Goal: Information Seeking & Learning: Learn about a topic

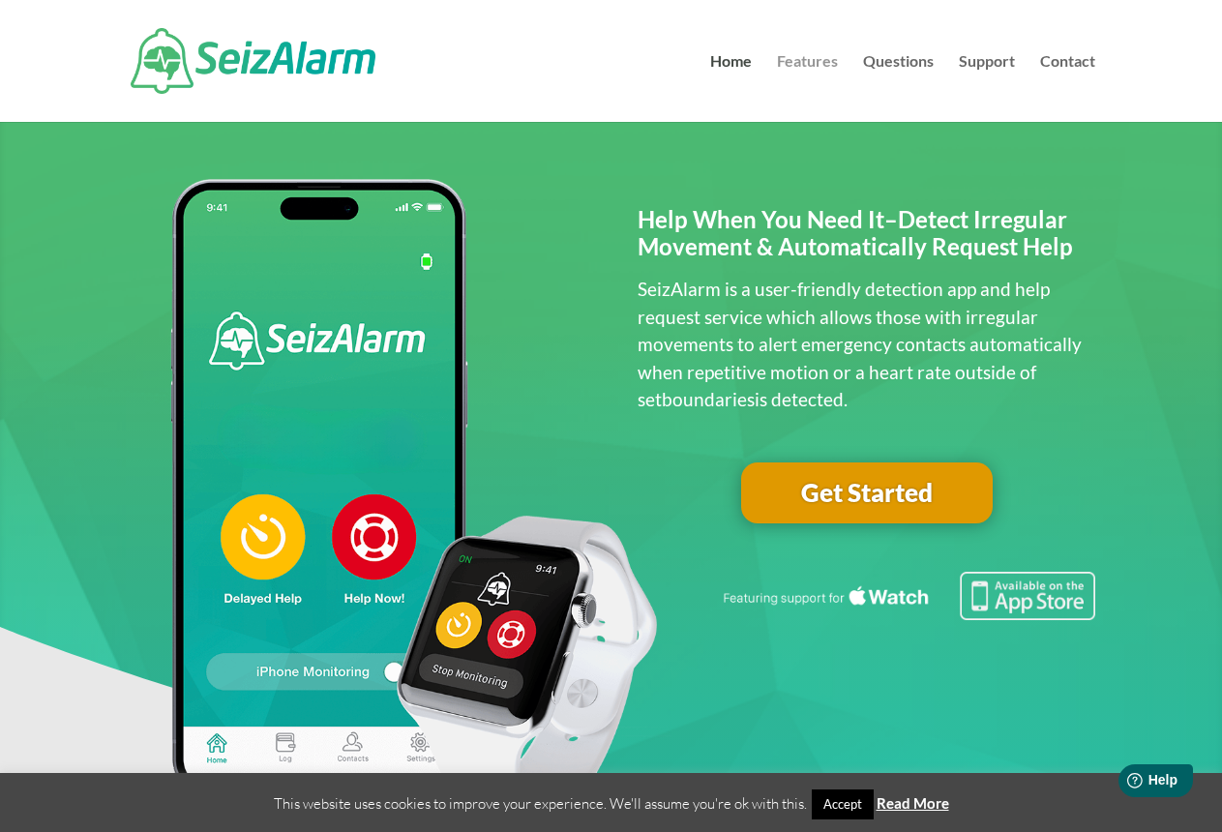
scroll to position [13, 1]
click at [820, 63] on link "Features" at bounding box center [807, 88] width 61 height 68
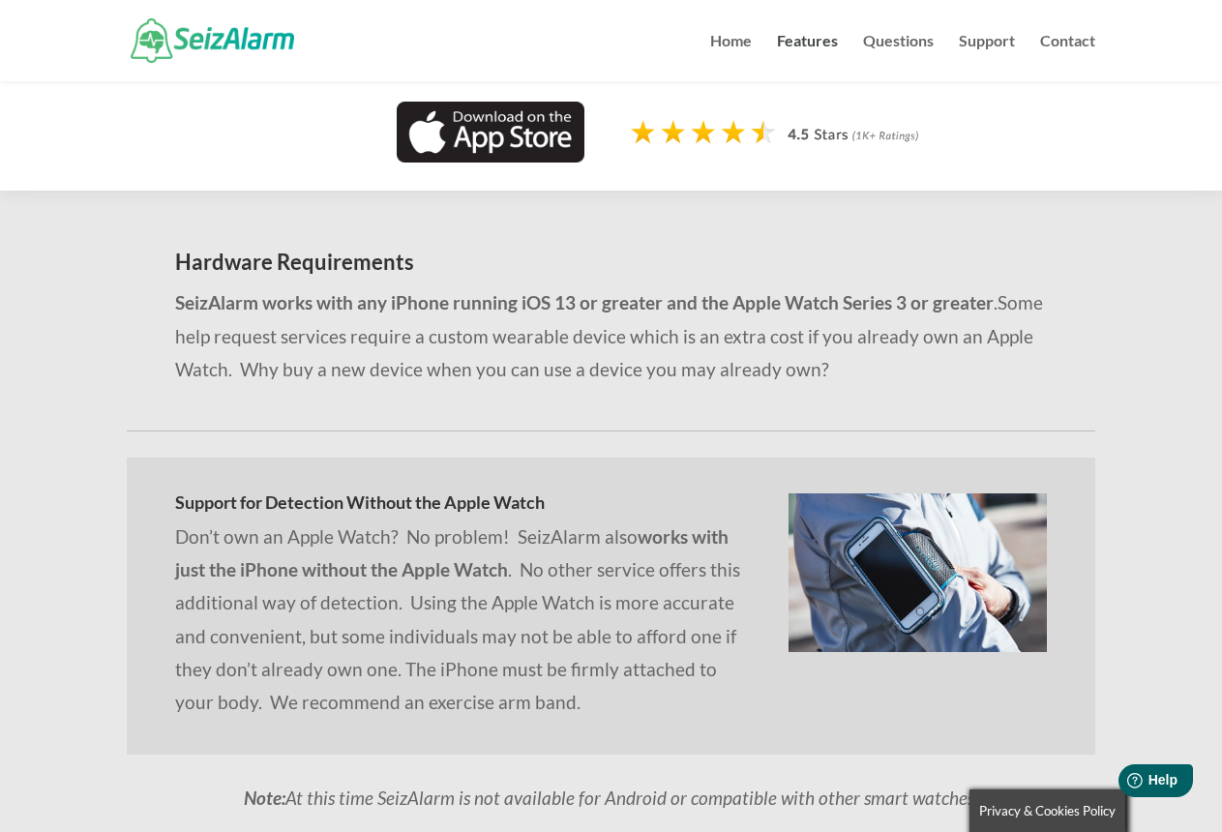
scroll to position [1494, 0]
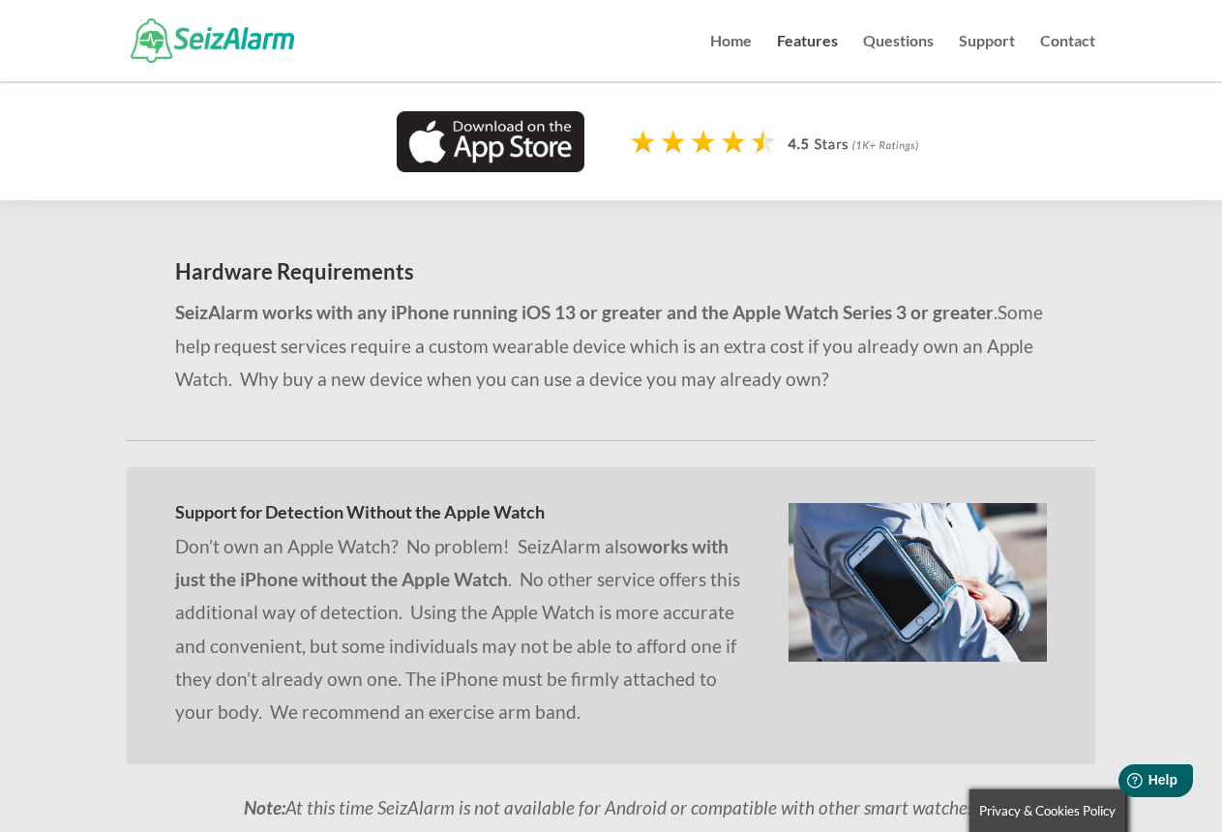
click at [519, 142] on img at bounding box center [491, 141] width 188 height 61
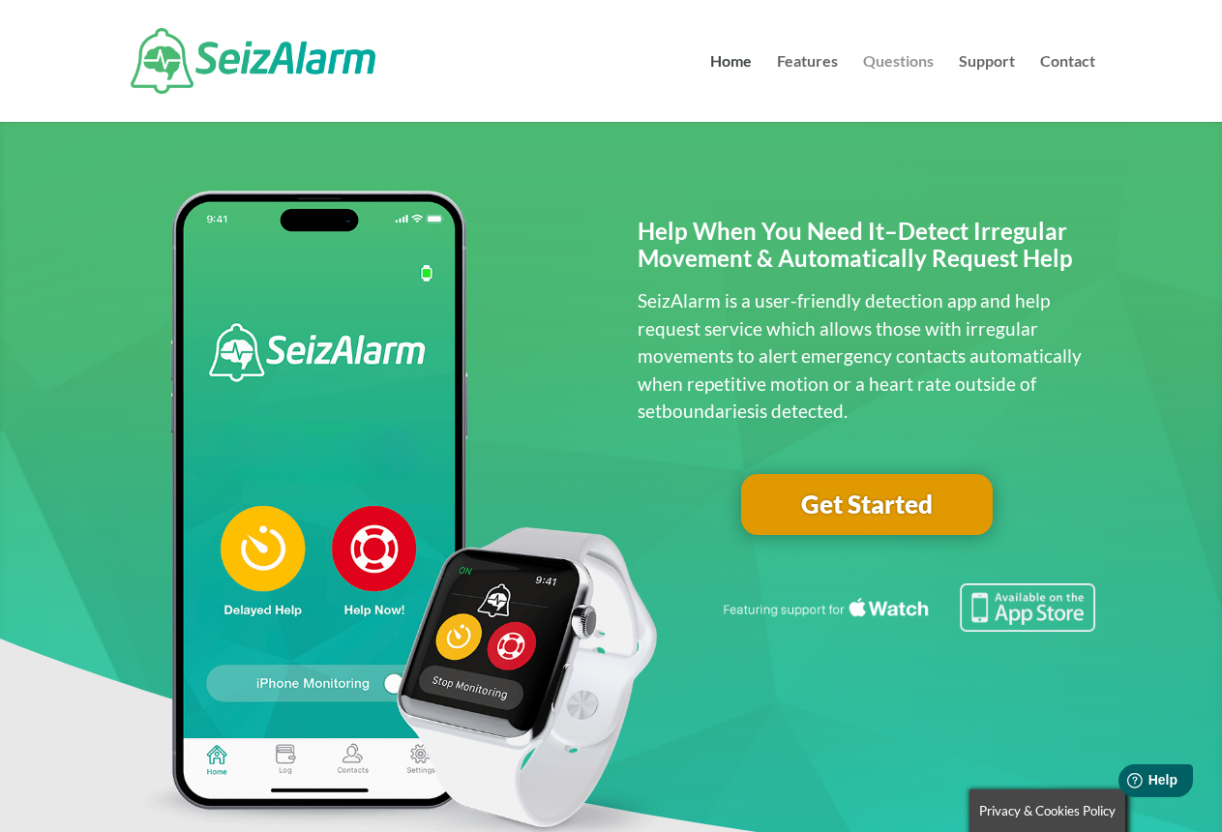
click at [882, 62] on link "Questions" at bounding box center [898, 88] width 71 height 68
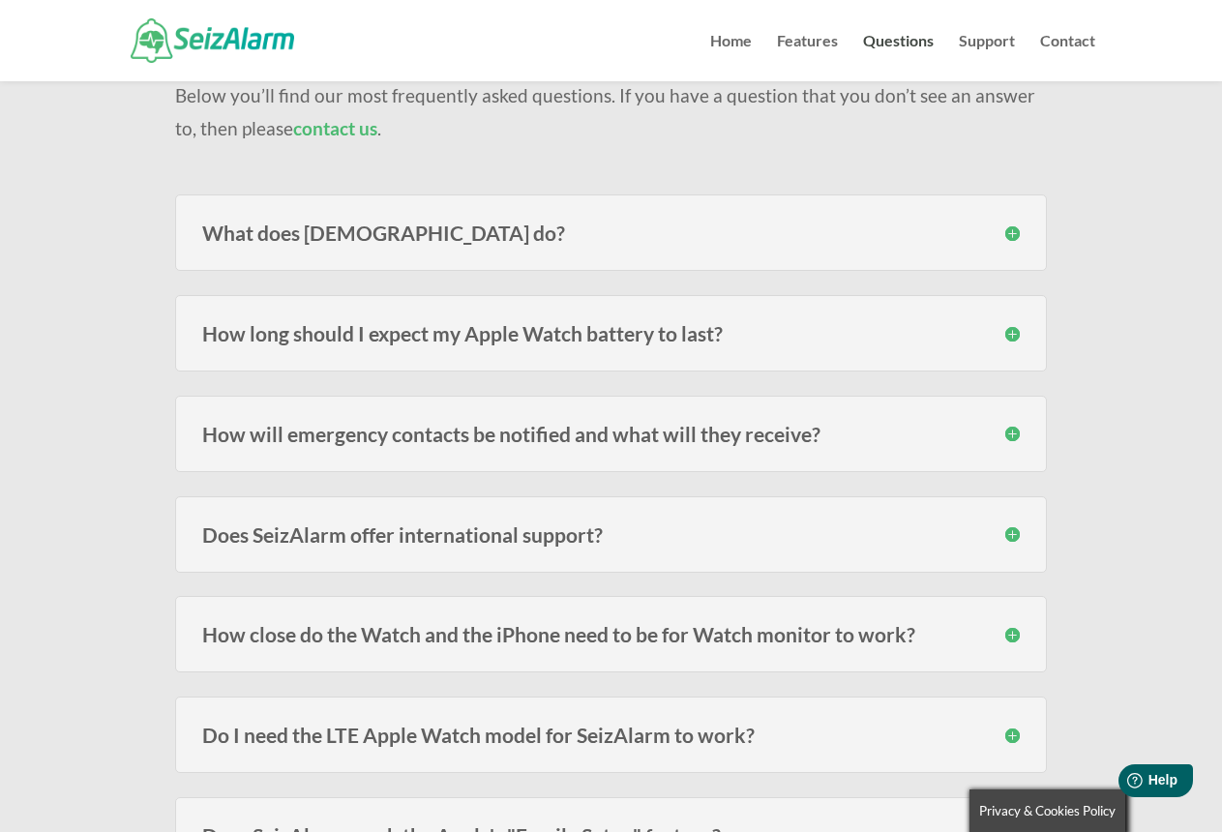
scroll to position [186, 0]
click at [1011, 432] on h3 "How will emergency contacts be notified and what will they receive?" at bounding box center [611, 433] width 818 height 20
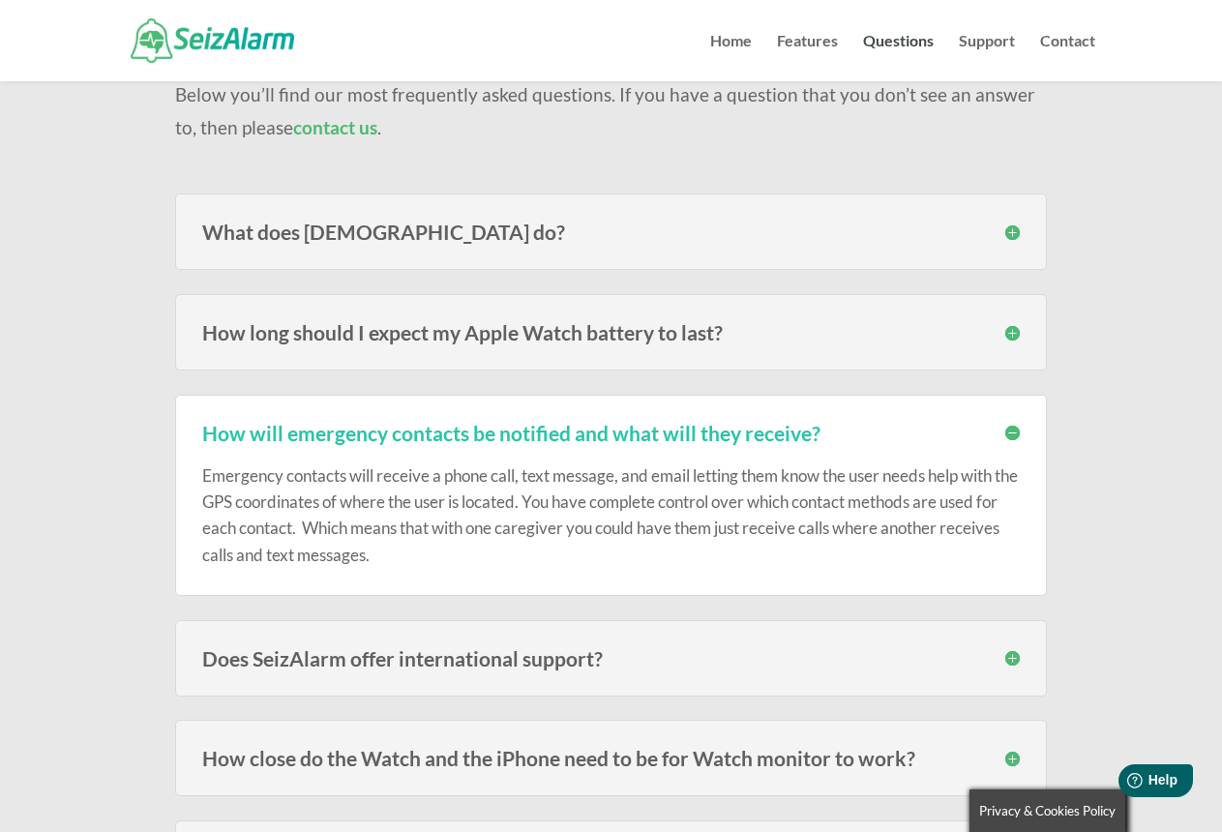
click at [1012, 659] on h3 "Does SeizAlarm offer international support?" at bounding box center [611, 658] width 818 height 20
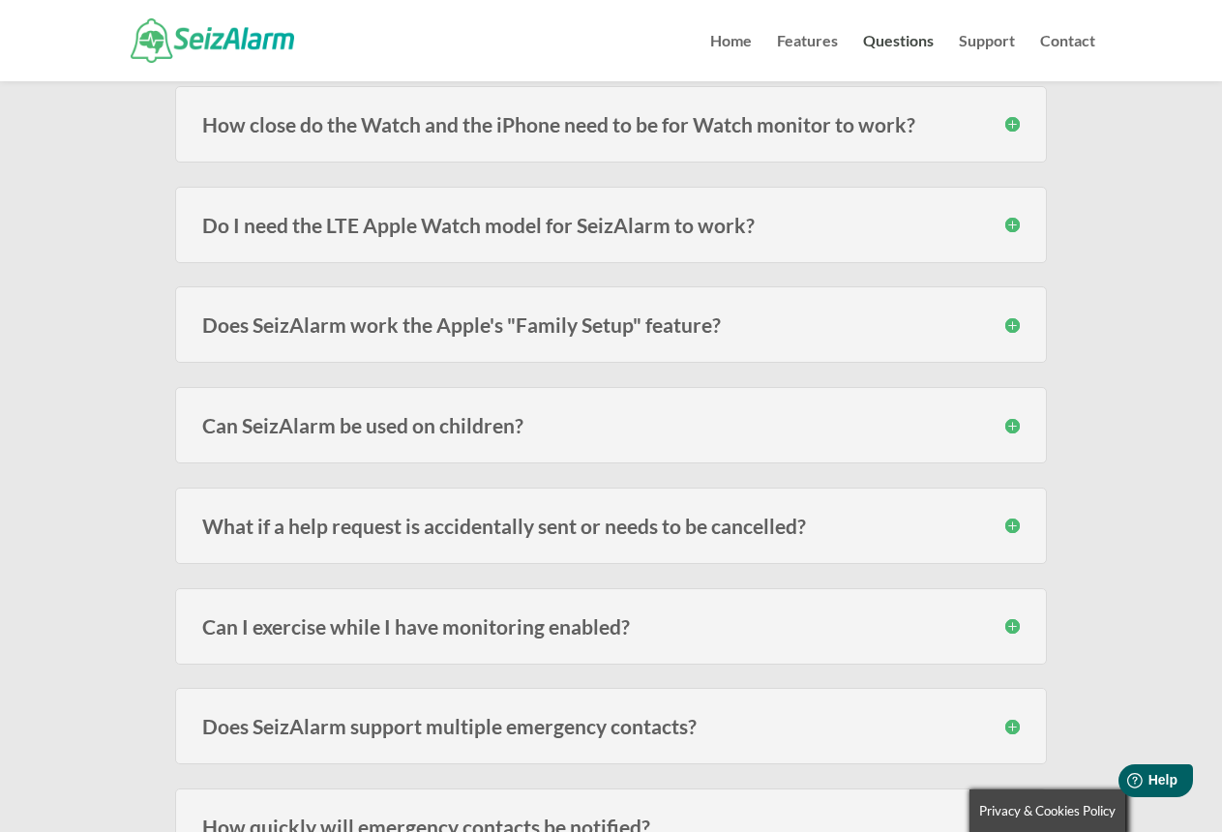
scroll to position [937, 0]
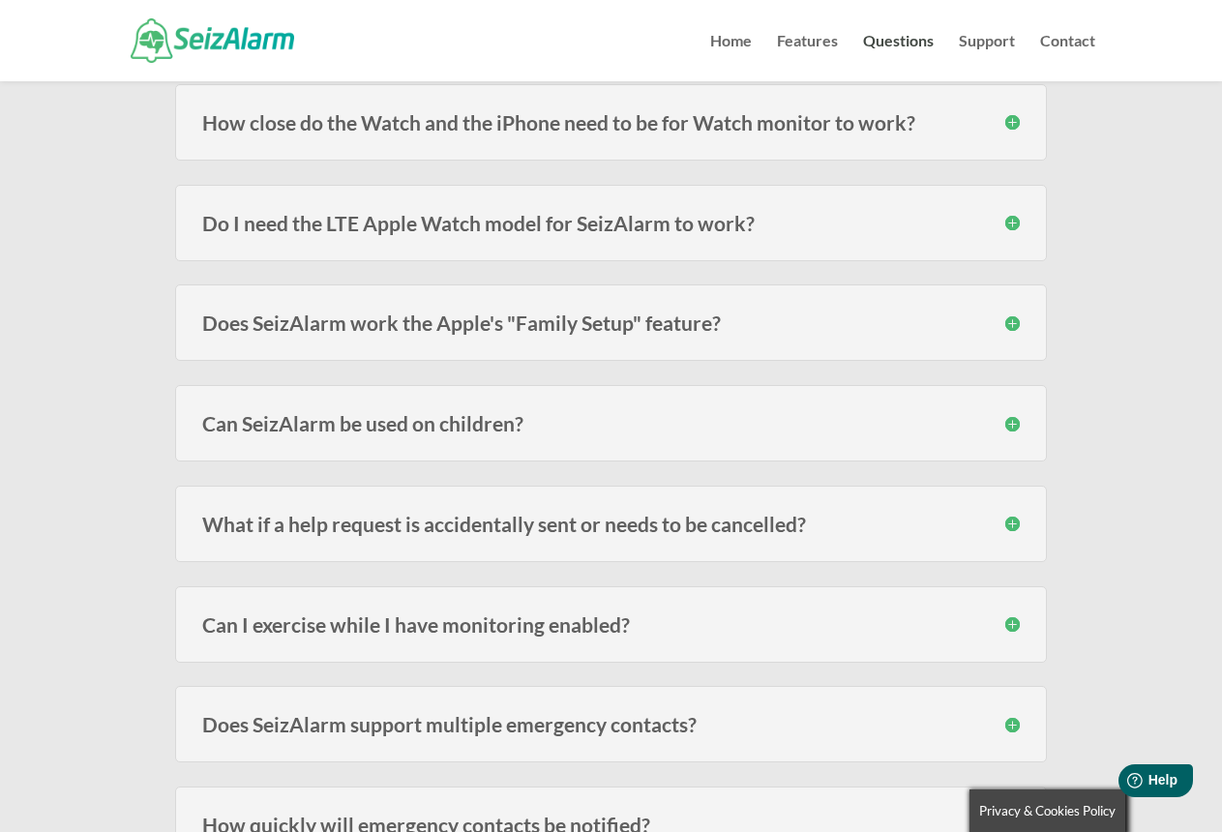
click at [1011, 423] on h3 "Can SeizAlarm be used on children?" at bounding box center [611, 423] width 818 height 20
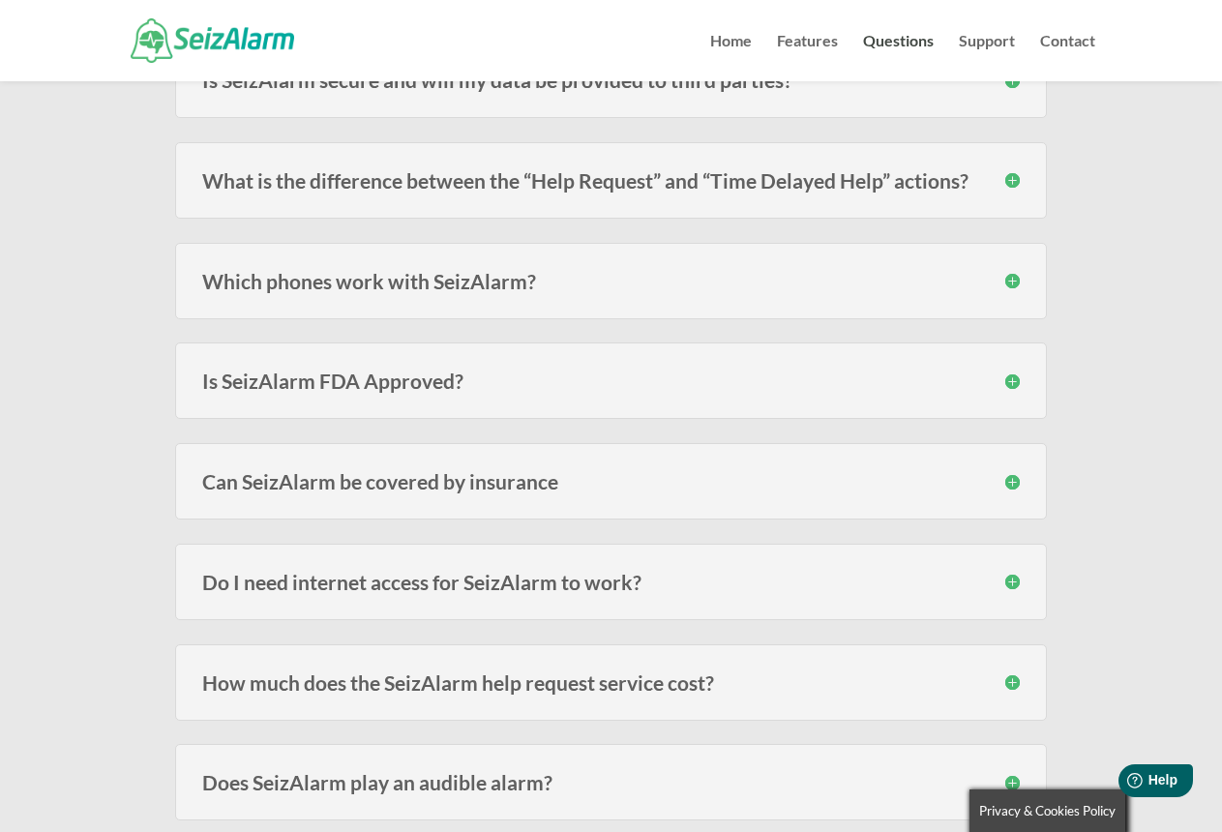
scroll to position [2335, 0]
click at [1015, 382] on h3 "Is SeizAlarm FDA Approved?" at bounding box center [611, 381] width 818 height 20
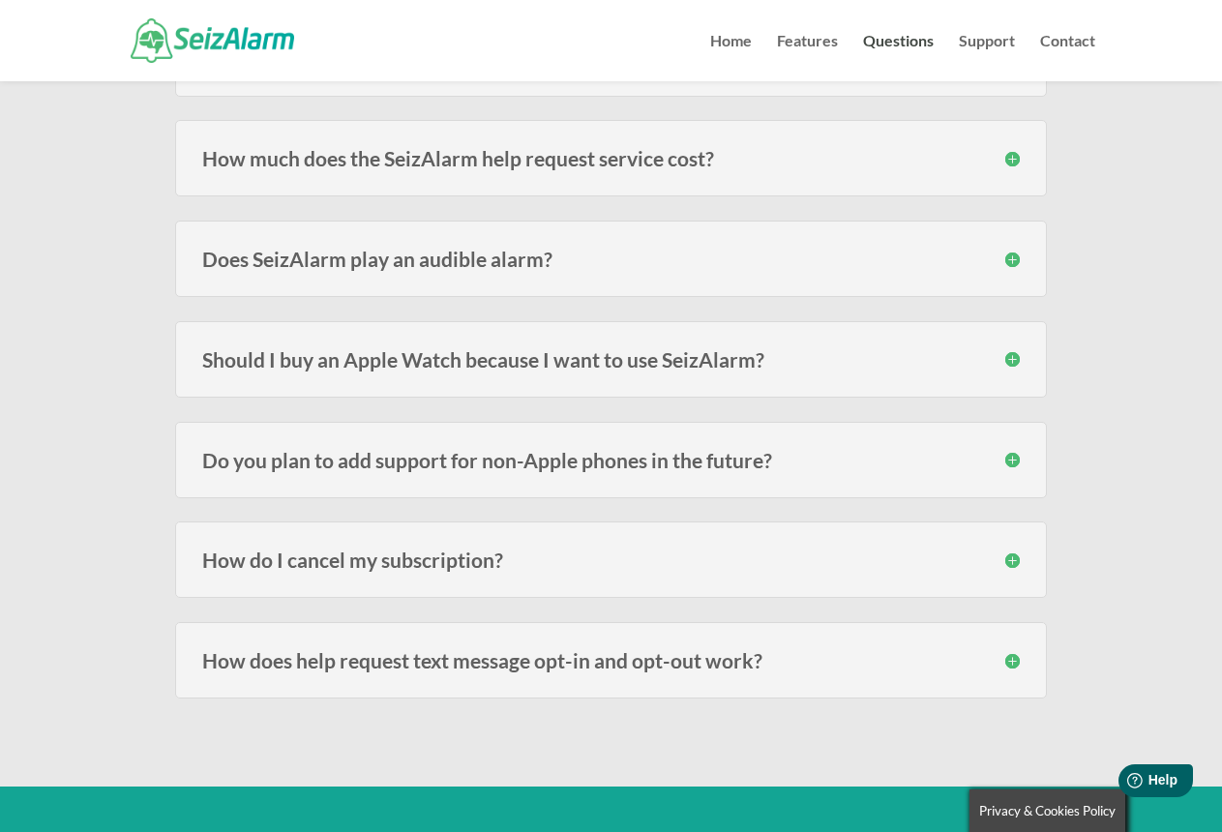
scroll to position [3015, 0]
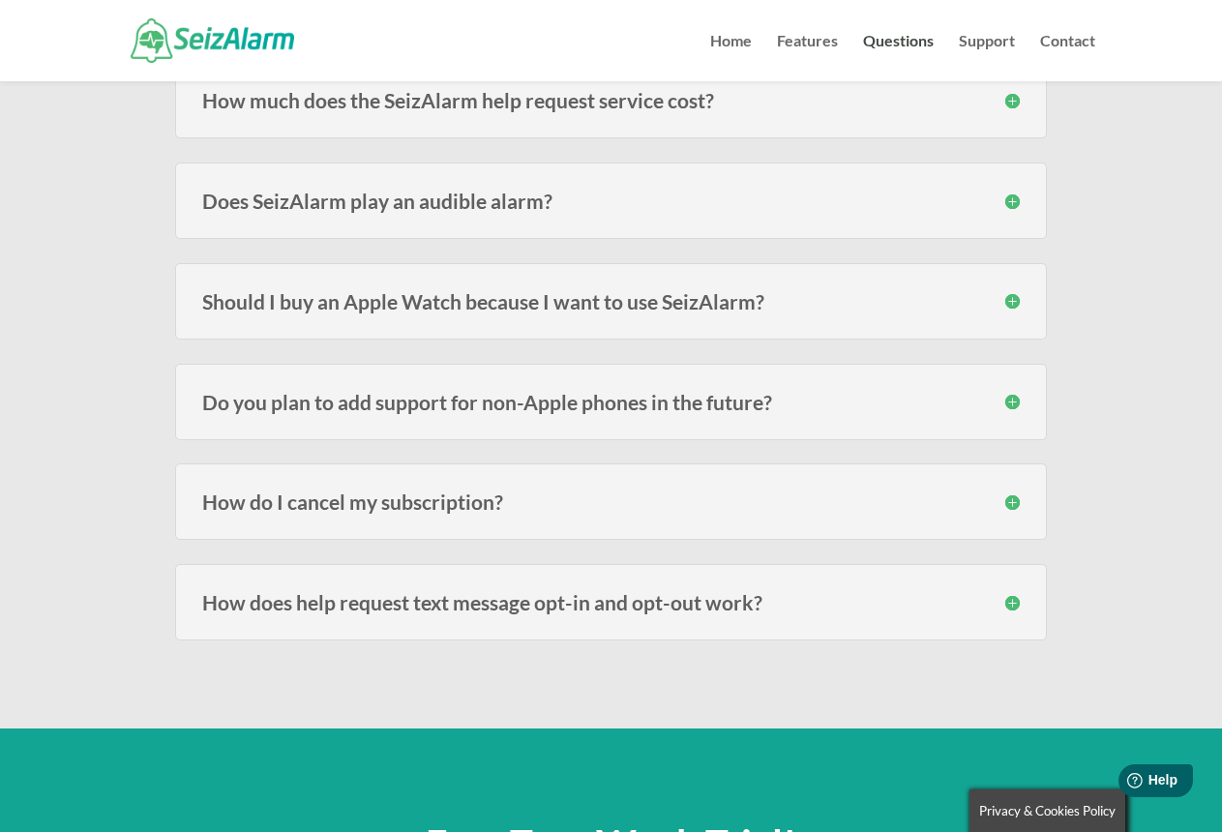
click at [1011, 301] on h3 "Should I buy an Apple Watch because I want to use SeizAlarm?" at bounding box center [611, 301] width 818 height 20
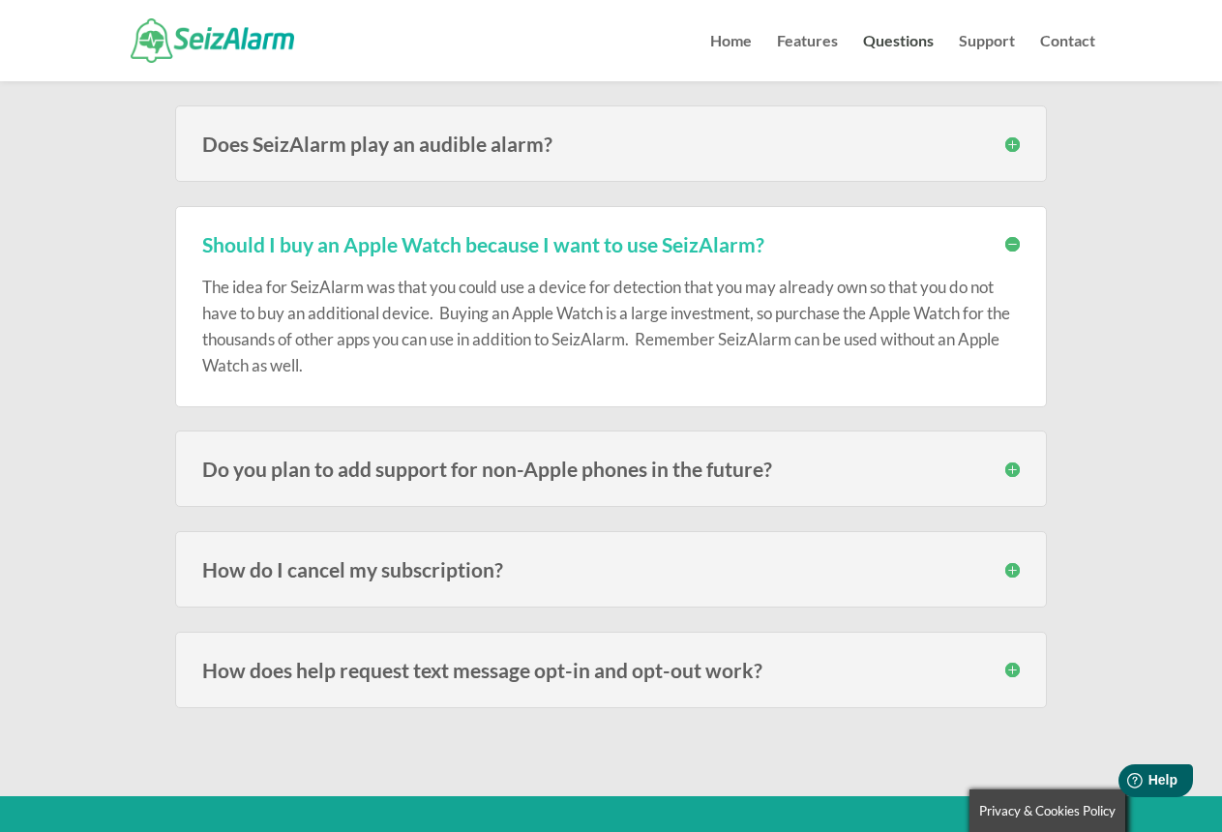
scroll to position [3071, 0]
click at [1014, 466] on h3 "Do you plan to add support for non-Apple phones in the future?" at bounding box center [611, 470] width 818 height 20
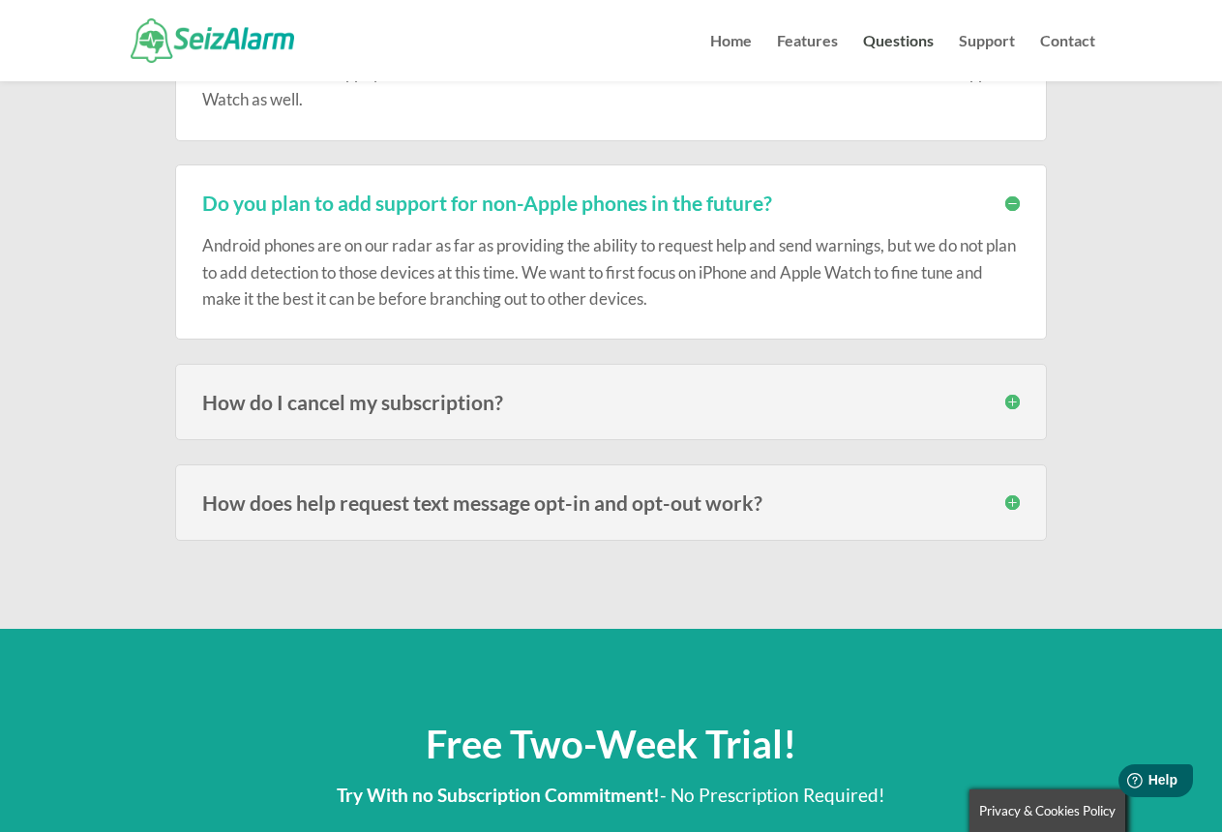
scroll to position [3342, 0]
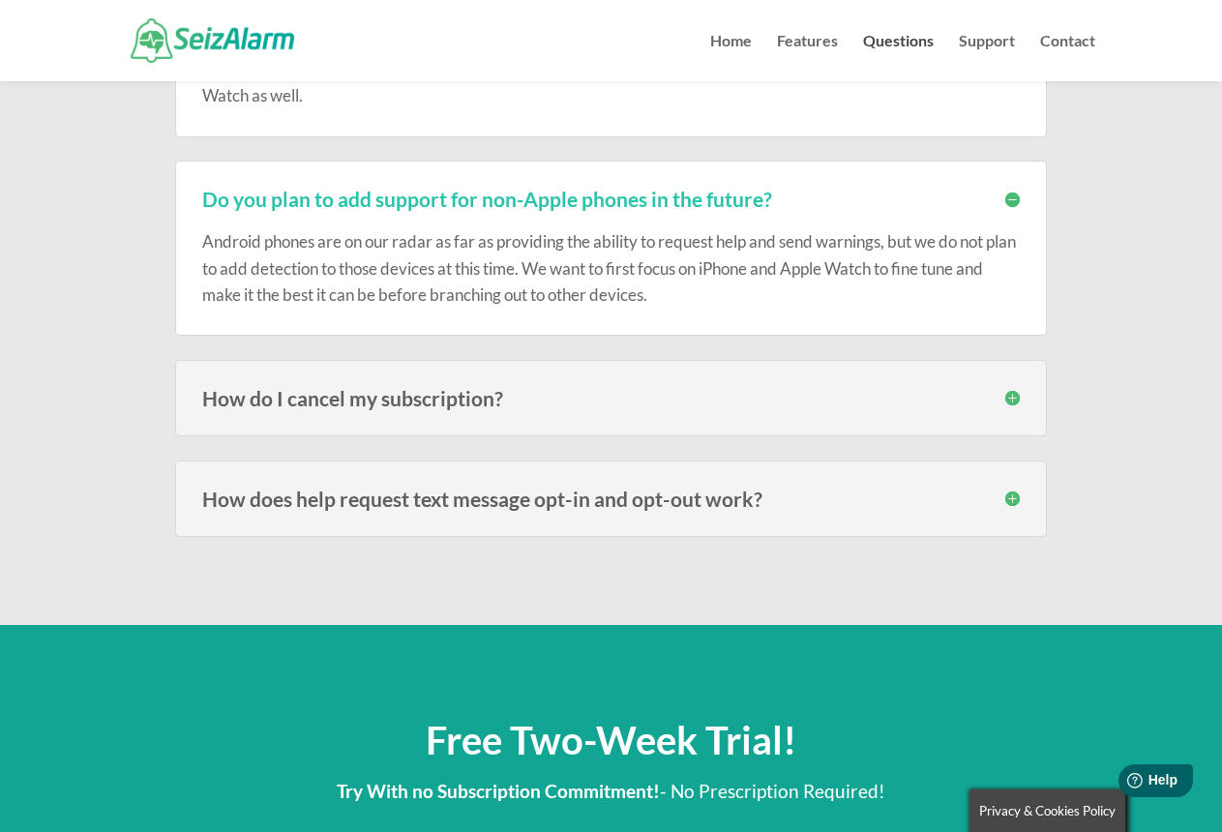
click at [1009, 393] on h3 "How do I cancel my subscription?" at bounding box center [611, 398] width 818 height 20
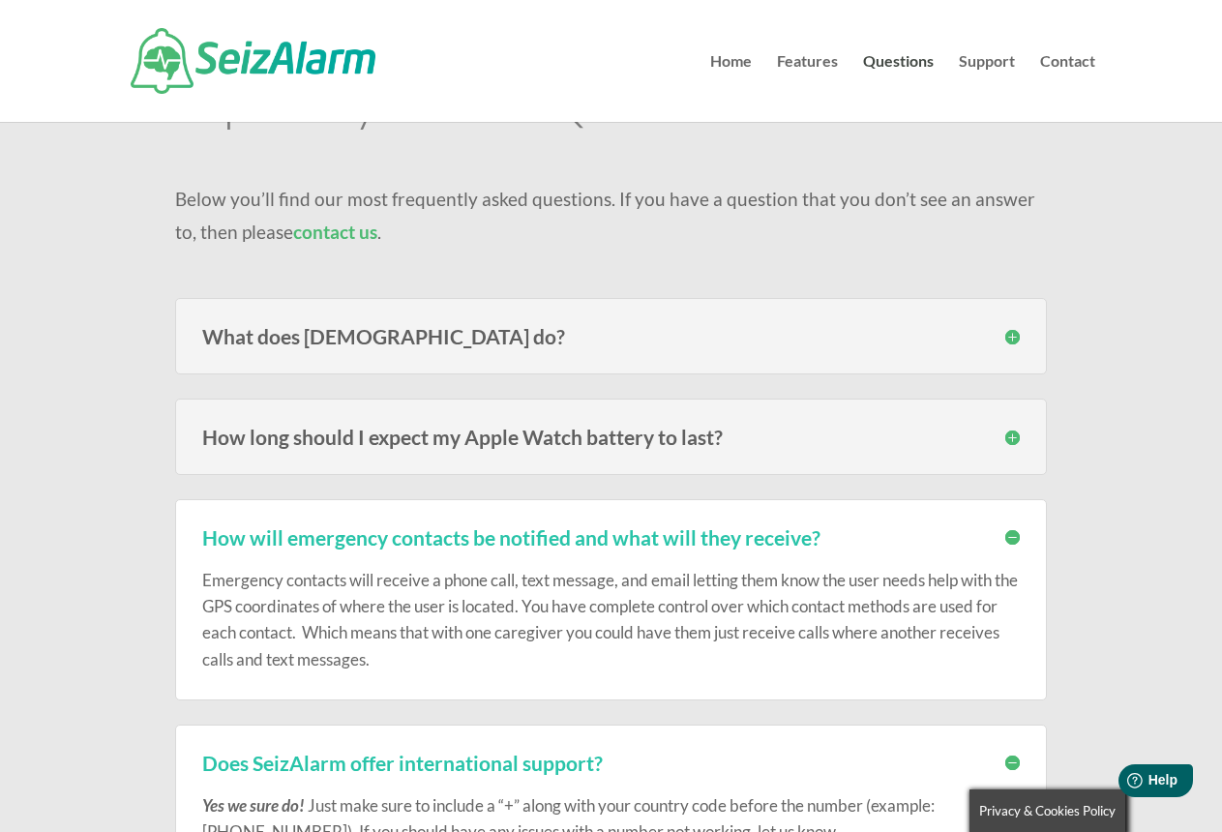
scroll to position [-1, 0]
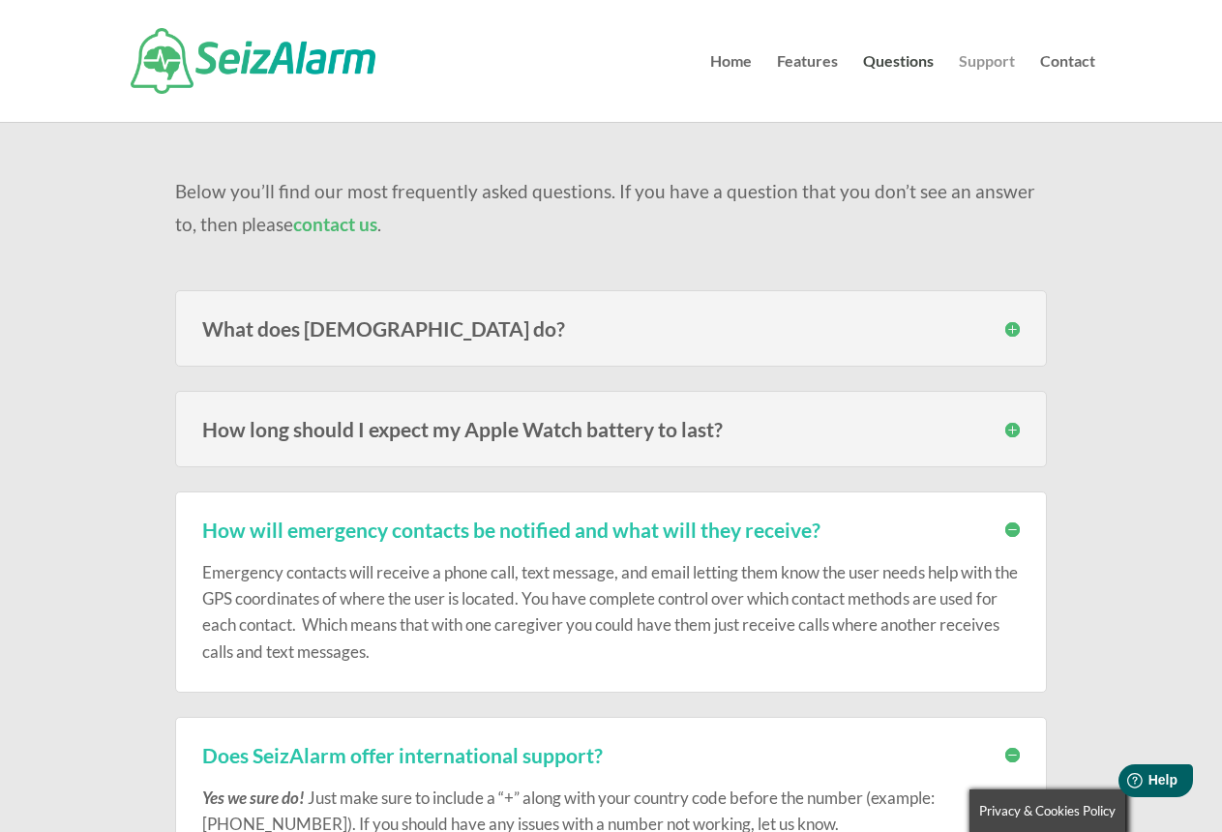
click at [965, 63] on link "Support" at bounding box center [987, 88] width 56 height 68
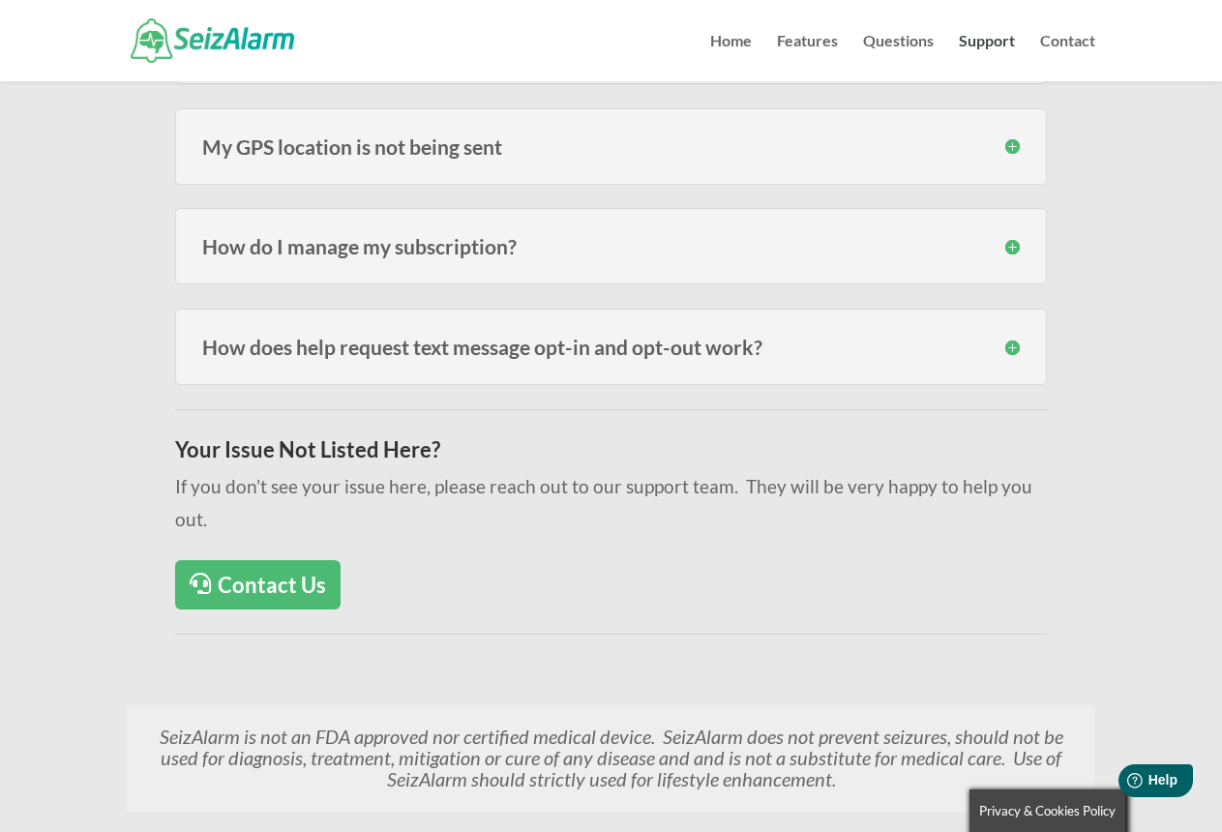
scroll to position [963, 0]
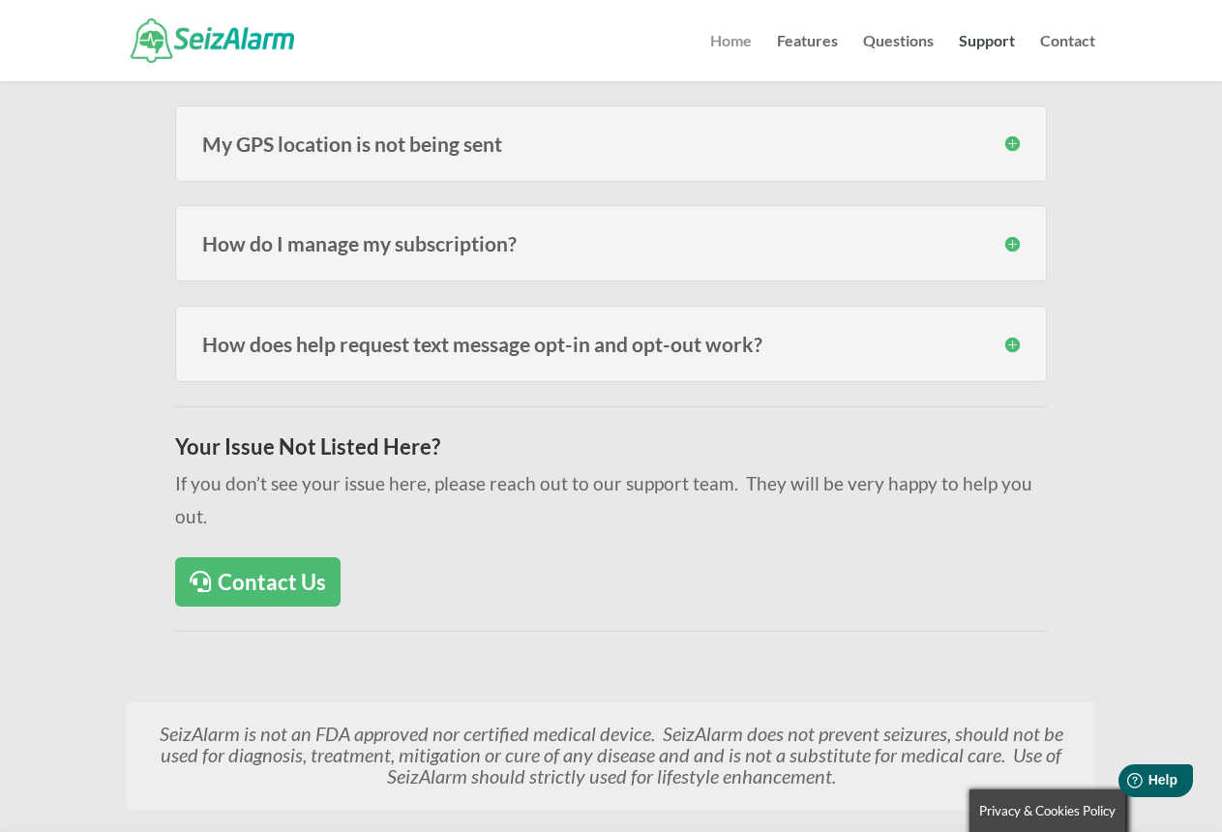
click at [742, 45] on link "Home" at bounding box center [731, 57] width 42 height 47
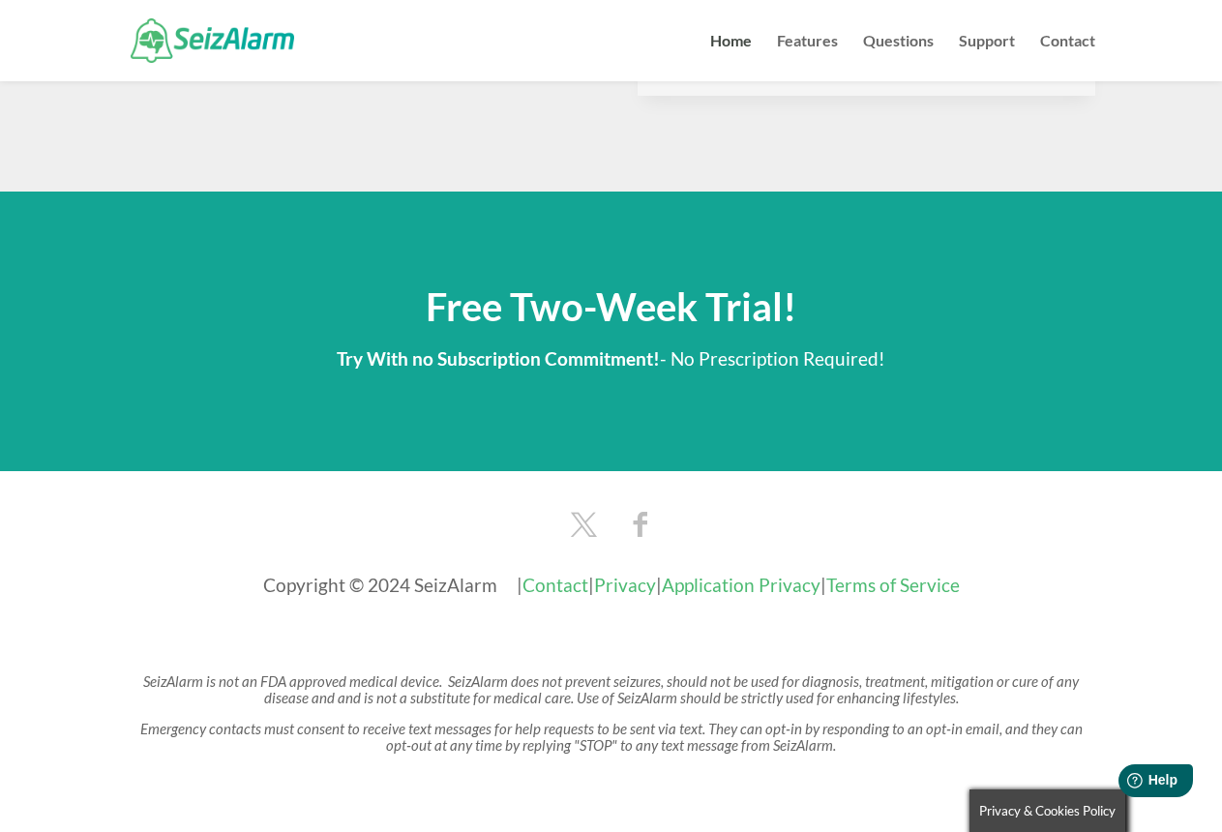
scroll to position [3186, 0]
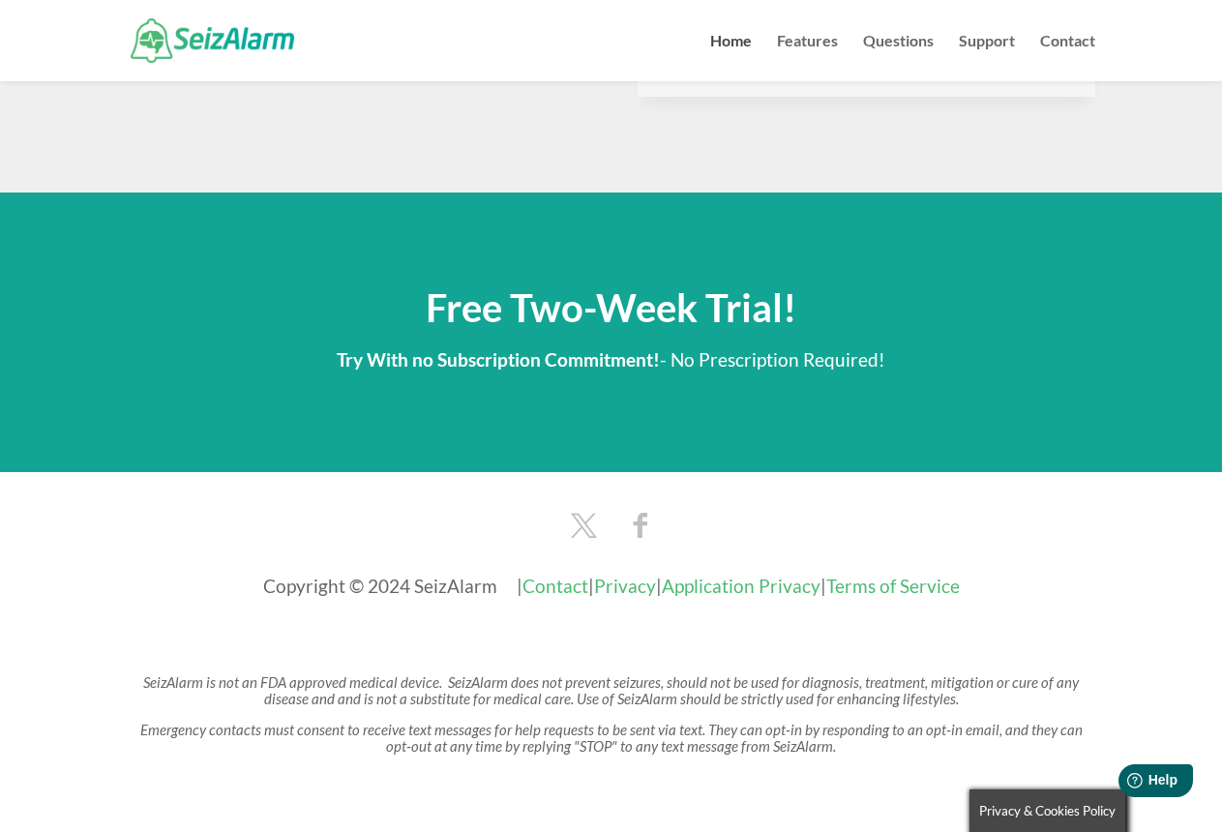
click at [950, 575] on link "Terms of Service" at bounding box center [893, 586] width 134 height 22
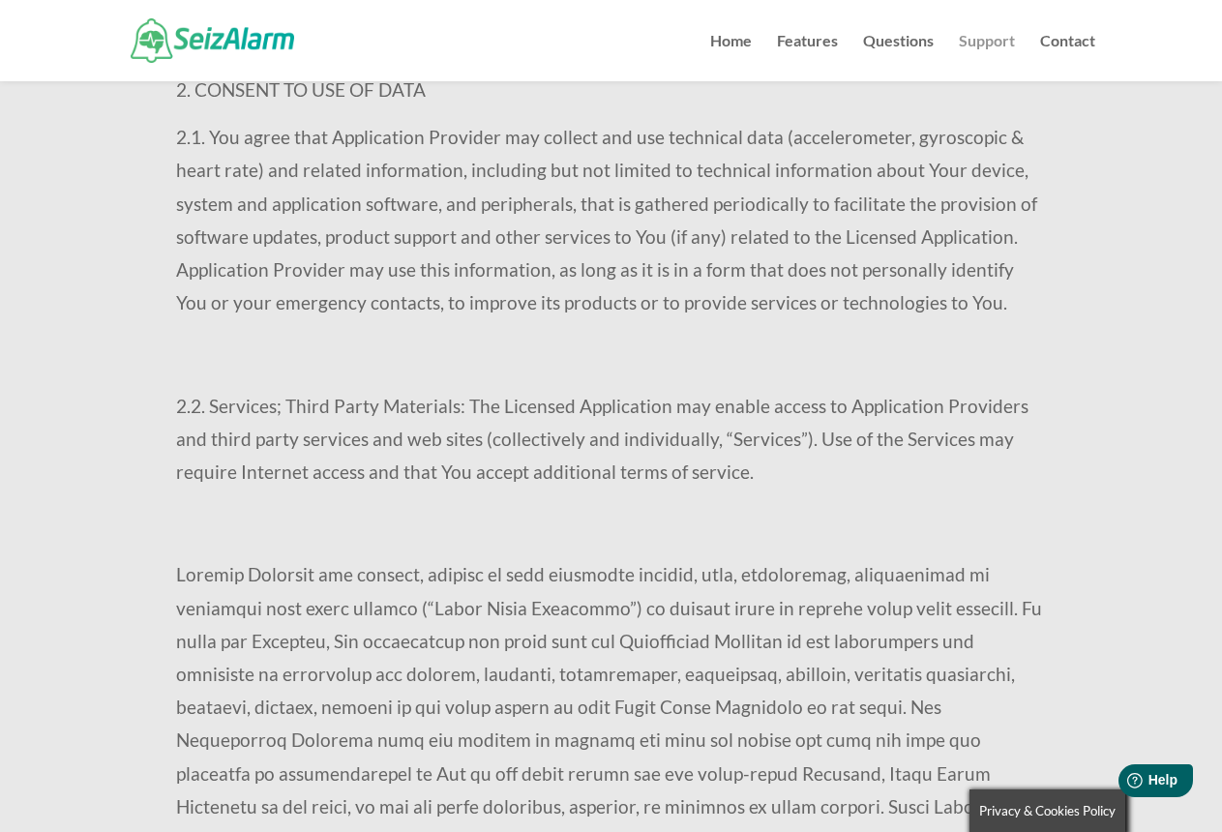
scroll to position [3035, 0]
